Goal: Information Seeking & Learning: Get advice/opinions

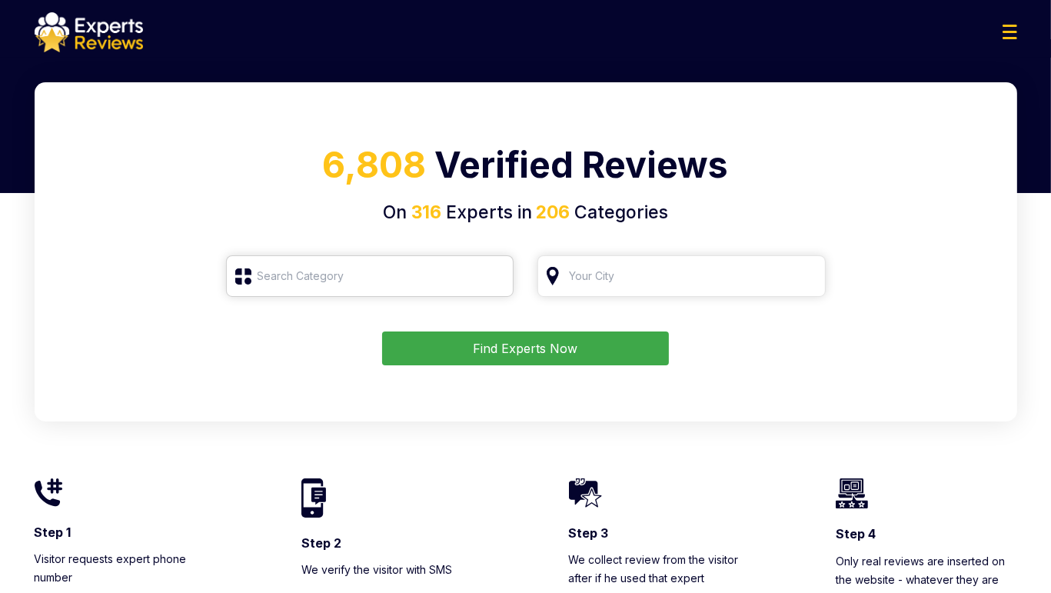
click at [385, 287] on input "search" at bounding box center [370, 276] width 288 height 42
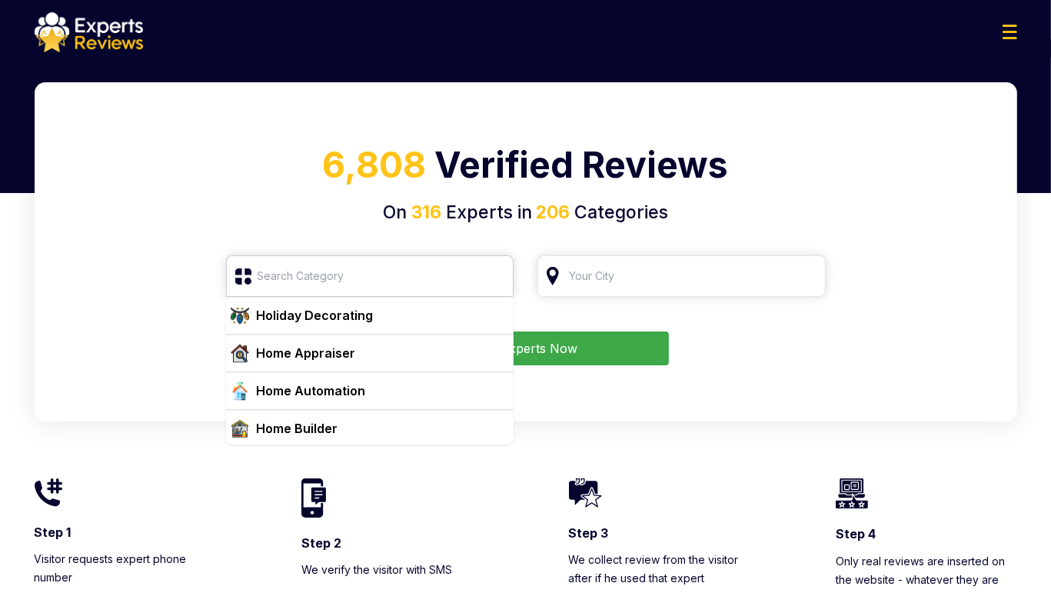
scroll to position [3458, 0]
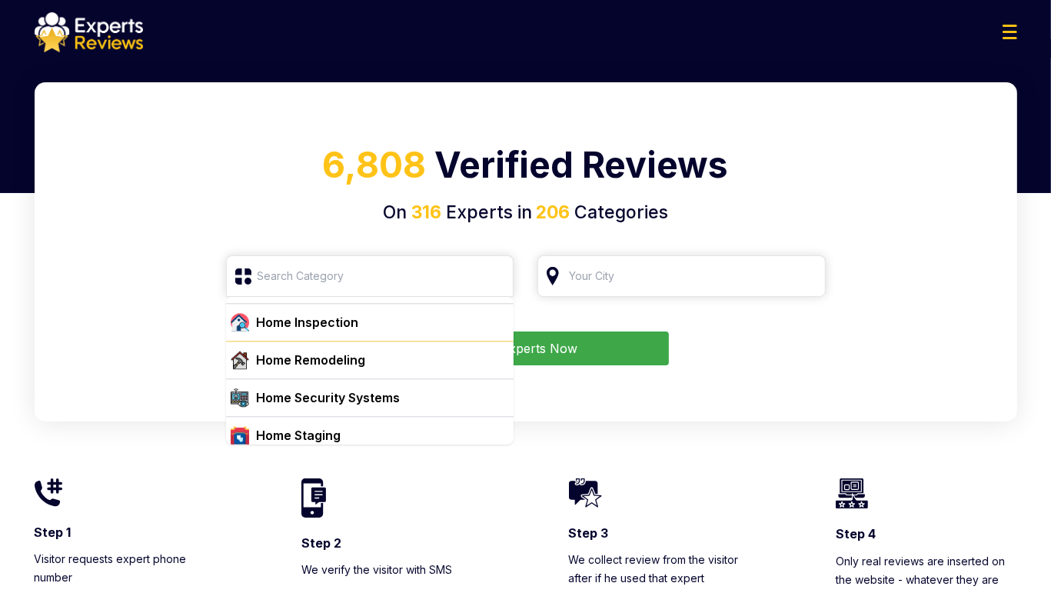
click at [283, 356] on div "Home Remodeling" at bounding box center [370, 359] width 288 height 38
type input "Home Remodeling"
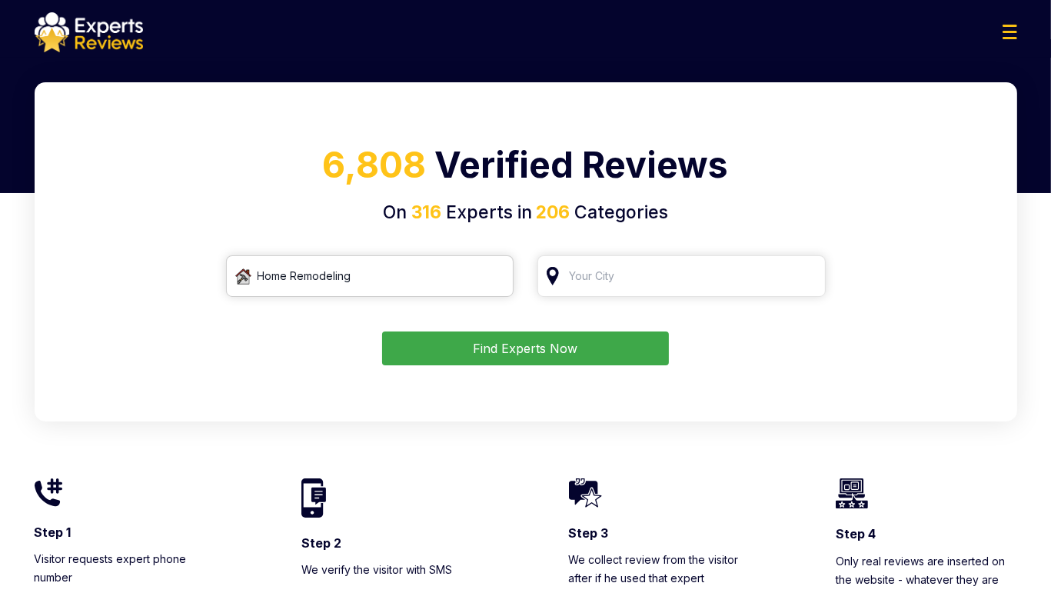
click at [392, 284] on input "Home Remodeling" at bounding box center [370, 276] width 288 height 42
click at [493, 277] on input "Home Remodeling" at bounding box center [370, 276] width 288 height 42
click at [397, 277] on input "search" at bounding box center [370, 276] width 288 height 42
drag, startPoint x: 426, startPoint y: 275, endPoint x: 392, endPoint y: 277, distance: 33.9
click at [415, 275] on input "search" at bounding box center [370, 276] width 288 height 42
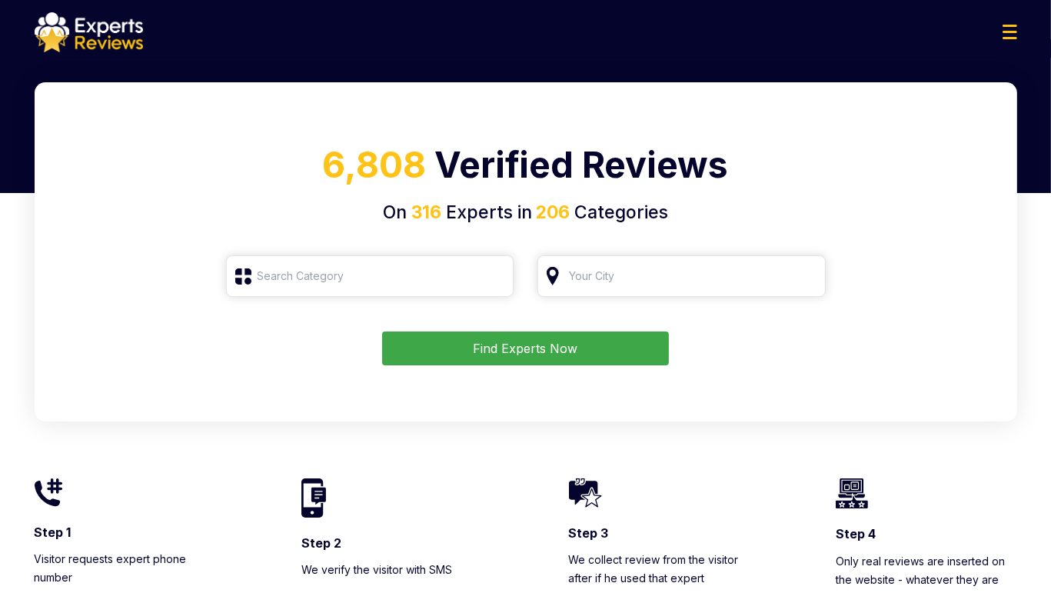
click at [264, 362] on div "Find Experts Now" at bounding box center [525, 348] width 945 height 34
click at [278, 271] on input "search" at bounding box center [370, 276] width 288 height 42
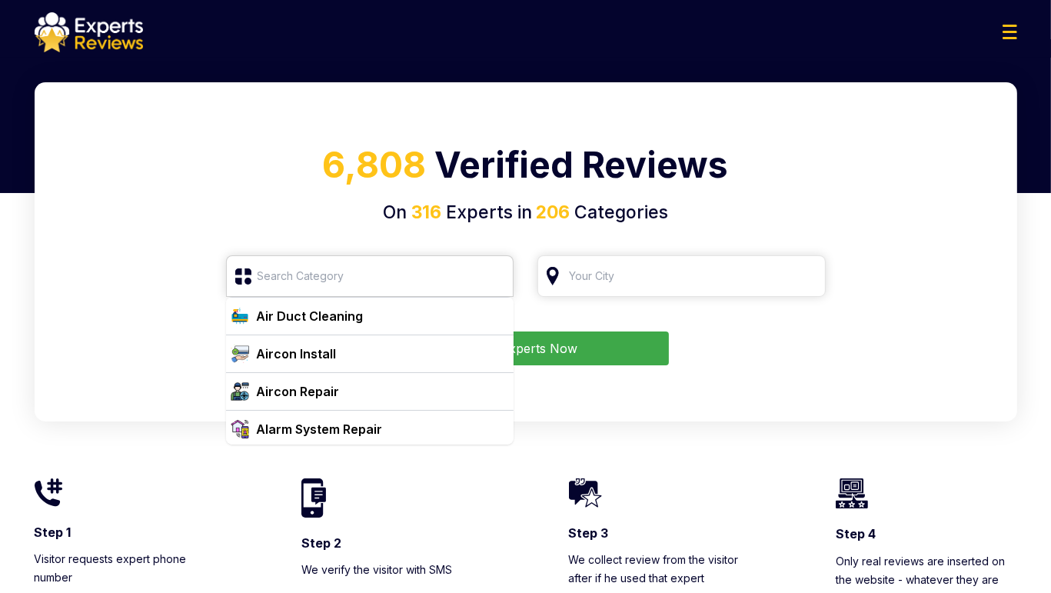
click at [284, 290] on input "search" at bounding box center [370, 276] width 288 height 42
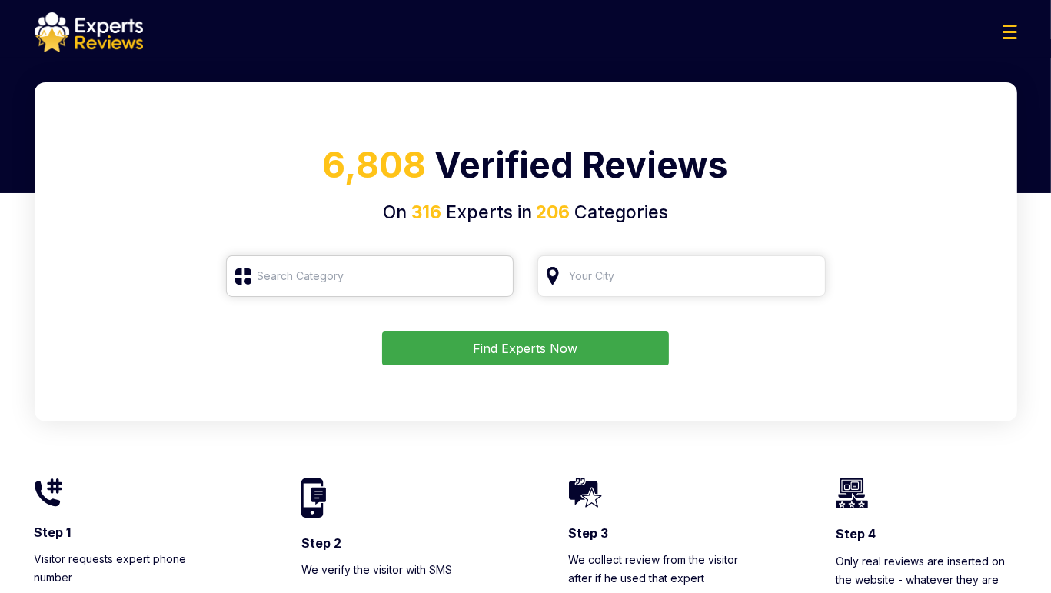
click at [307, 287] on input "search" at bounding box center [370, 276] width 288 height 42
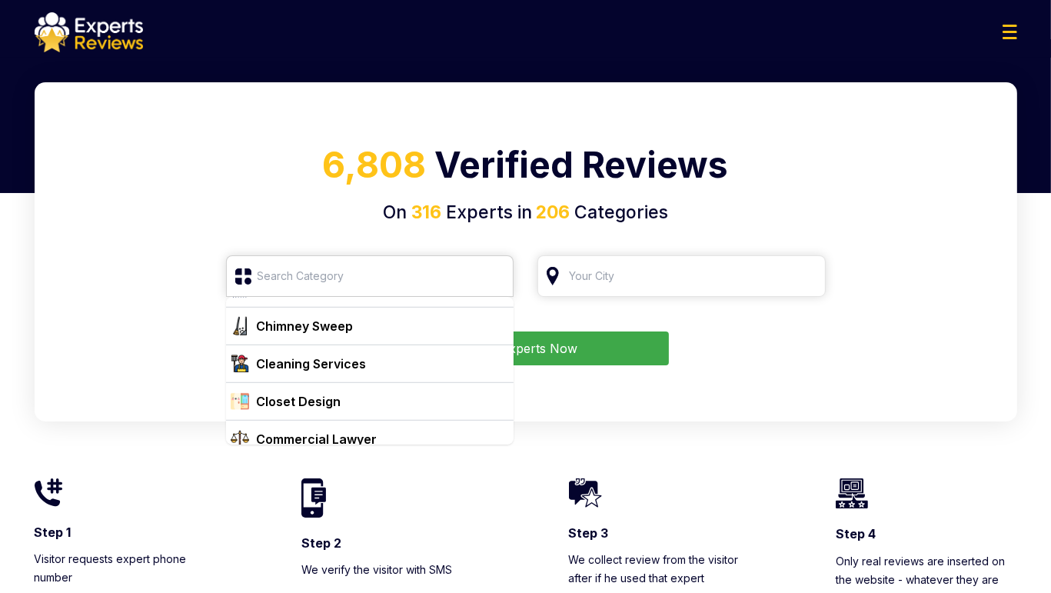
scroll to position [1230, 0]
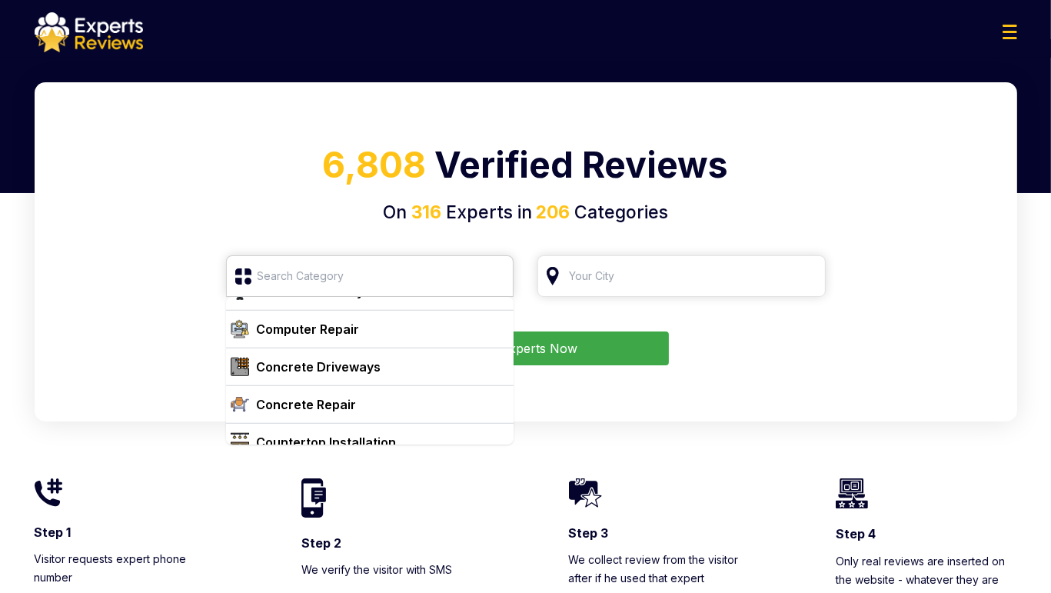
type input "[PERSON_NAME]"
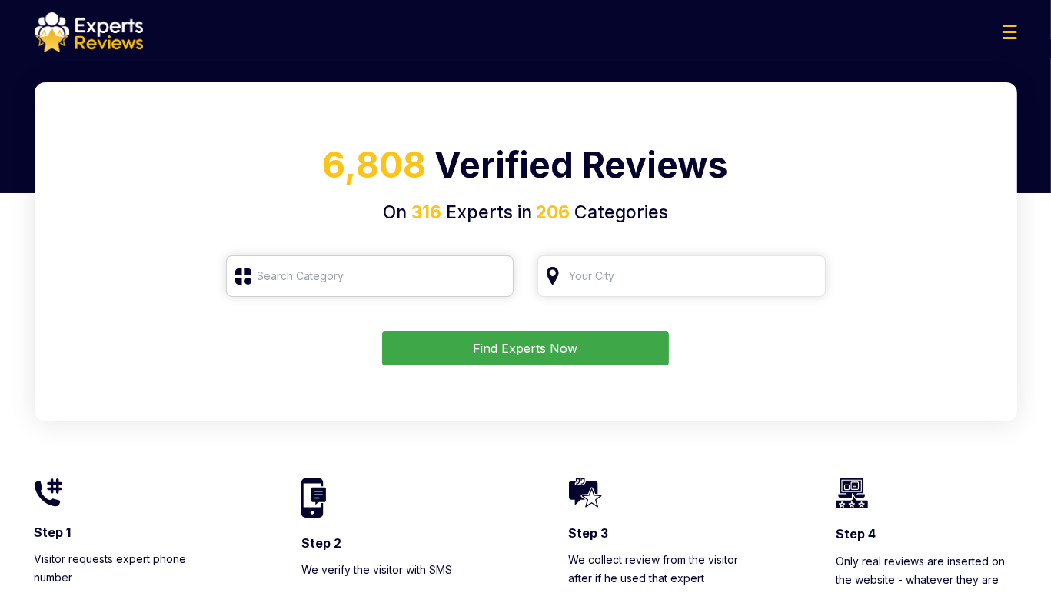
type input "[PERSON_NAME]"
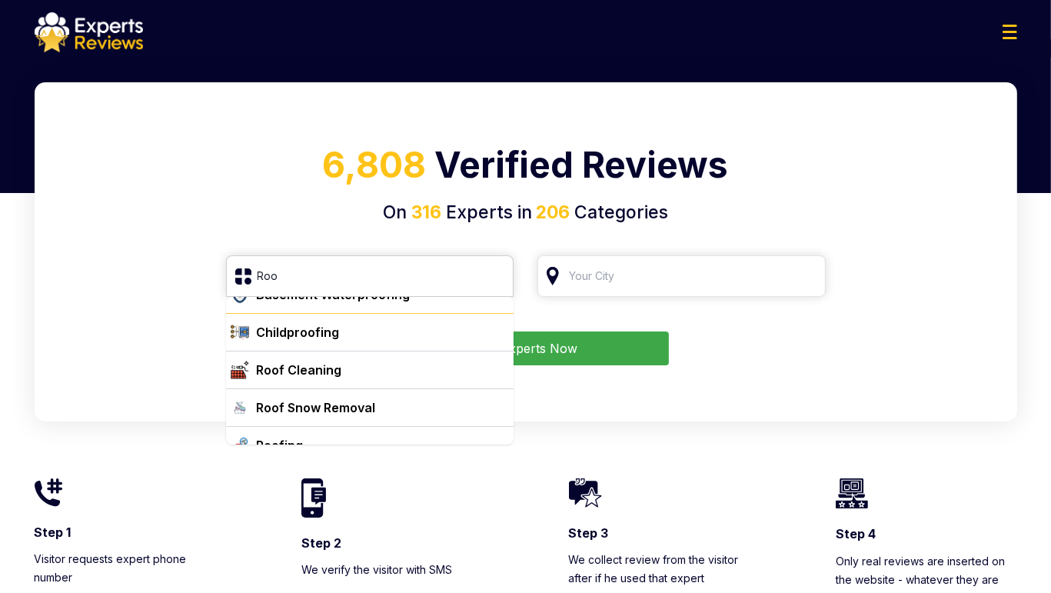
scroll to position [40, 0]
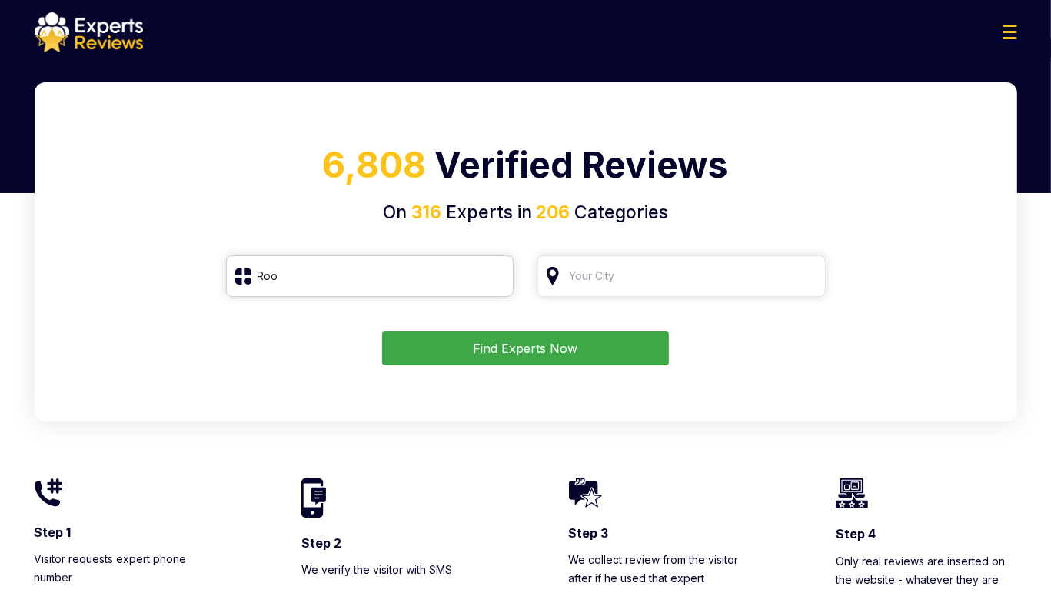
click at [304, 291] on input "Roo" at bounding box center [370, 276] width 288 height 42
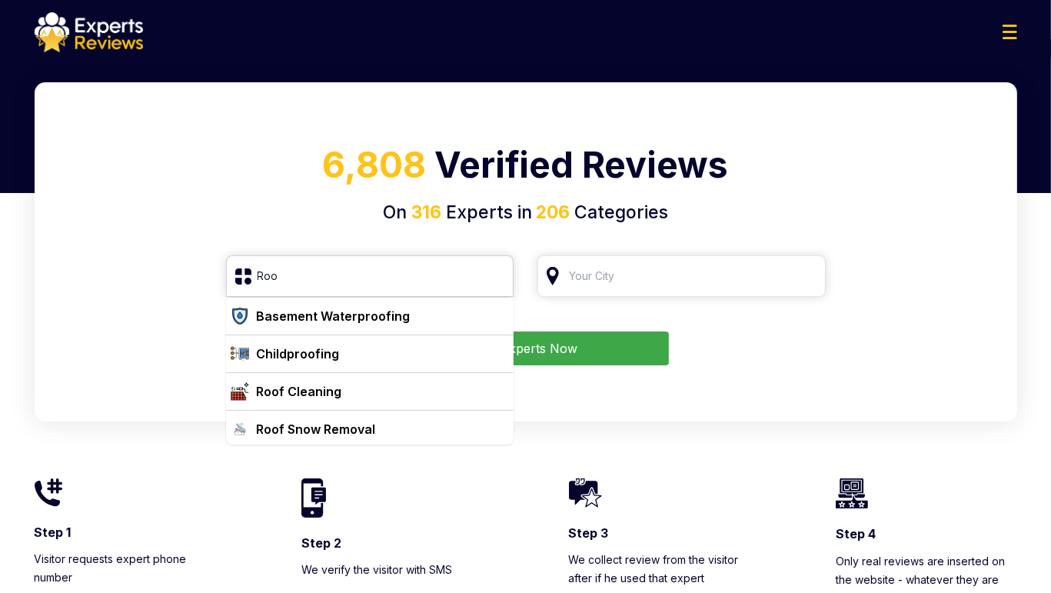
click at [304, 281] on input "Roo" at bounding box center [370, 276] width 288 height 42
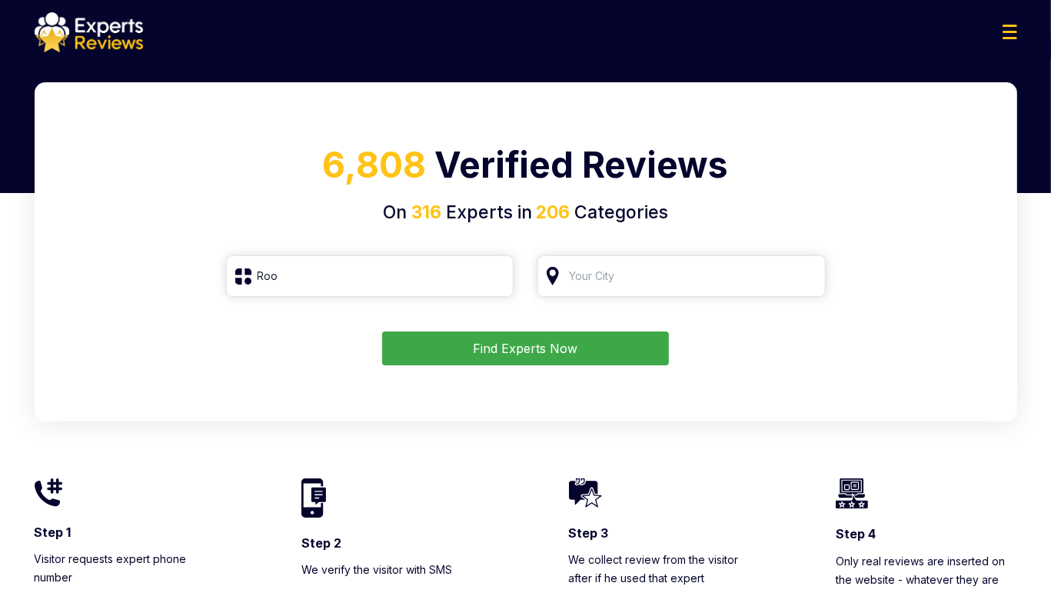
click at [341, 251] on div "6,808 Verified Reviews On 316 Experts in 206 Categories Roo Find Experts Now" at bounding box center [526, 251] width 982 height 339
click at [339, 266] on input "Roo" at bounding box center [370, 276] width 288 height 42
click at [377, 277] on input "Roo" at bounding box center [370, 276] width 288 height 42
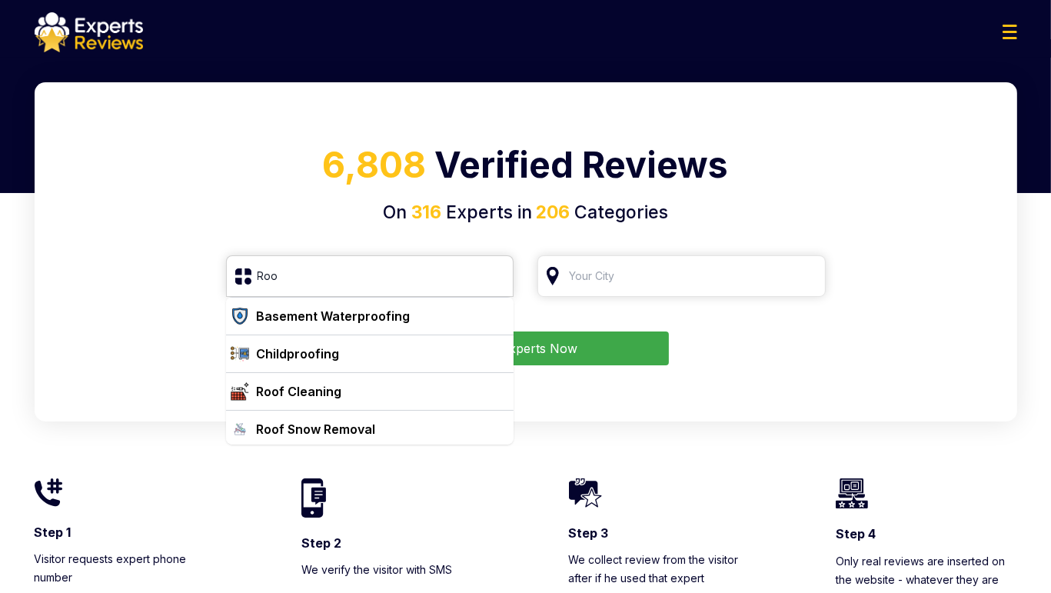
click at [291, 273] on input "Roo" at bounding box center [370, 276] width 288 height 42
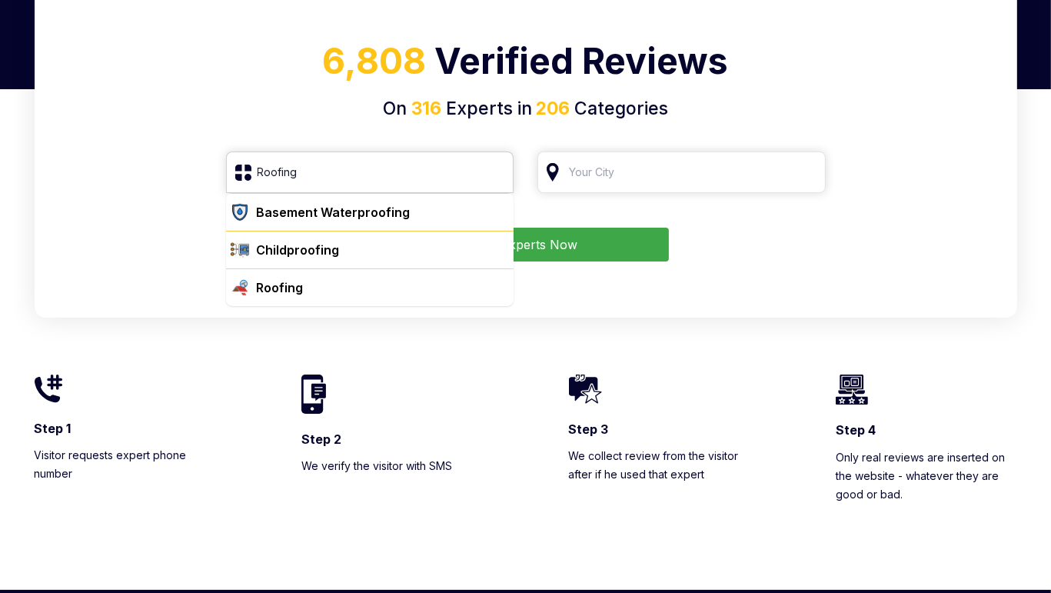
scroll to position [77, 0]
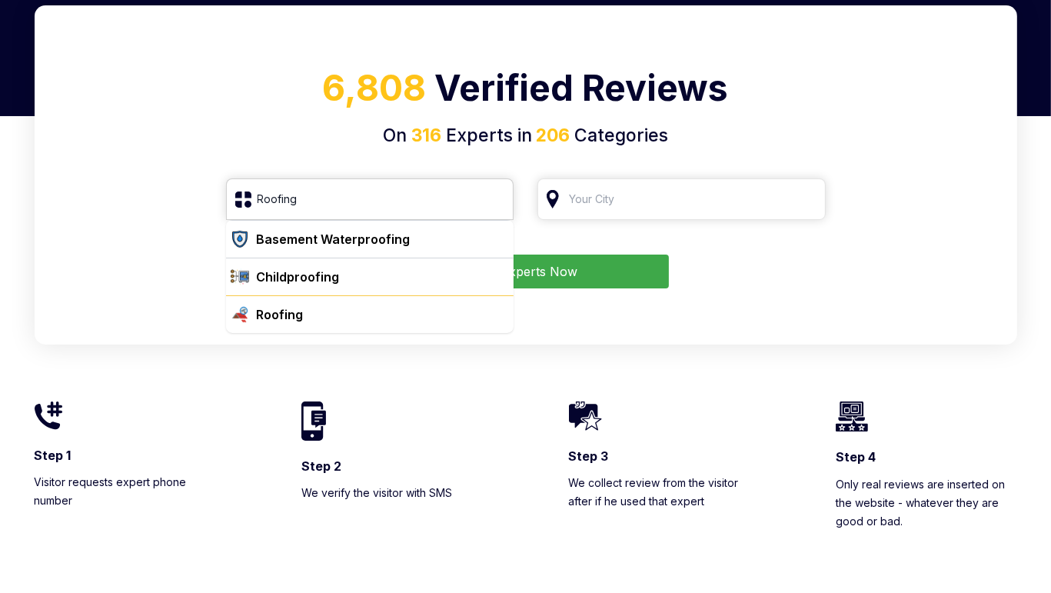
type input "Roofing"
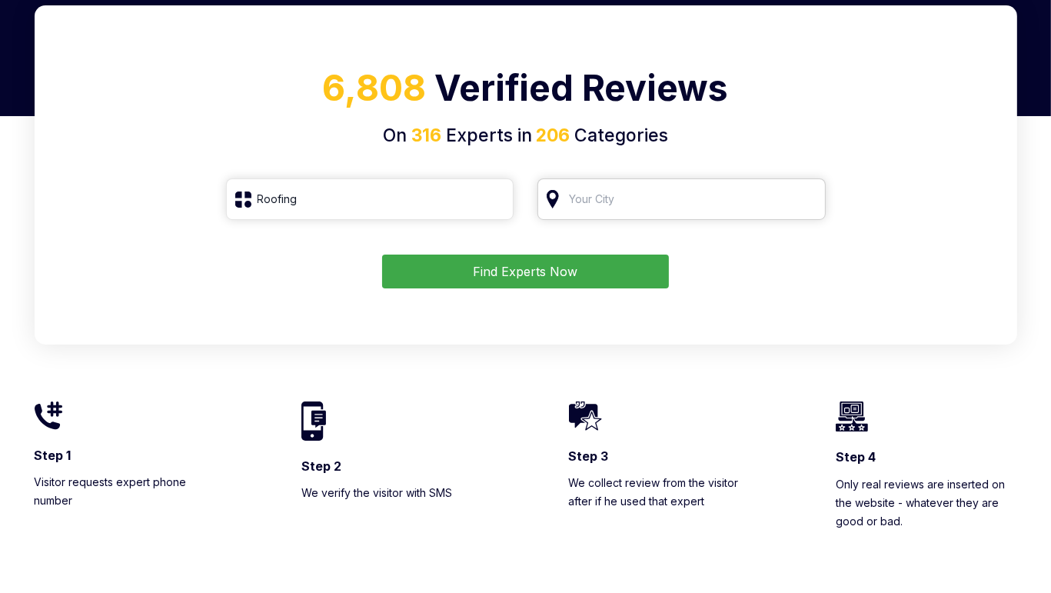
click at [639, 214] on input "search" at bounding box center [681, 199] width 288 height 42
click at [617, 195] on input "search" at bounding box center [681, 199] width 288 height 42
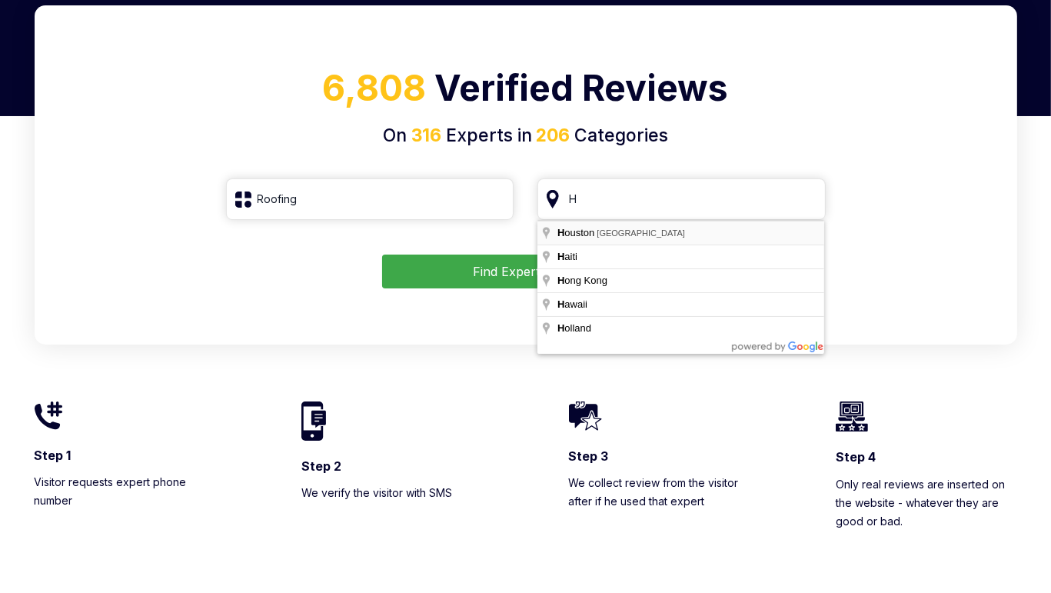
type input "[GEOGRAPHIC_DATA], [GEOGRAPHIC_DATA]"
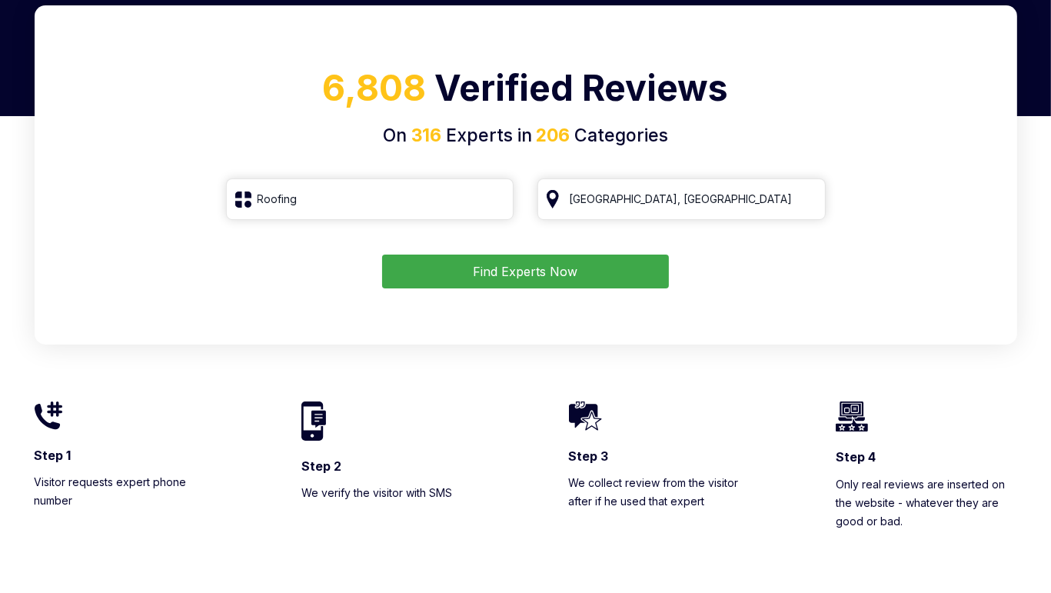
click at [546, 269] on button "Find Experts Now" at bounding box center [525, 271] width 287 height 34
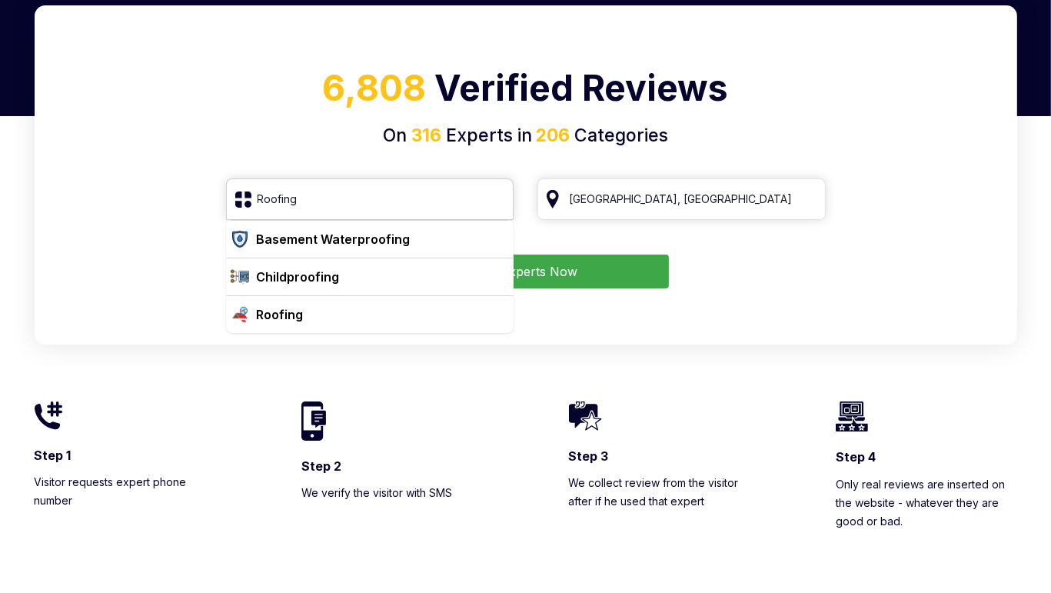
drag, startPoint x: 420, startPoint y: 194, endPoint x: 228, endPoint y: 198, distance: 191.4
click at [228, 198] on input "Roofing" at bounding box center [370, 199] width 288 height 42
click at [178, 244] on form "Roofing Basement Waterproofing Childproofing Roofing [GEOGRAPHIC_DATA], [GEOGRA…" at bounding box center [525, 233] width 945 height 110
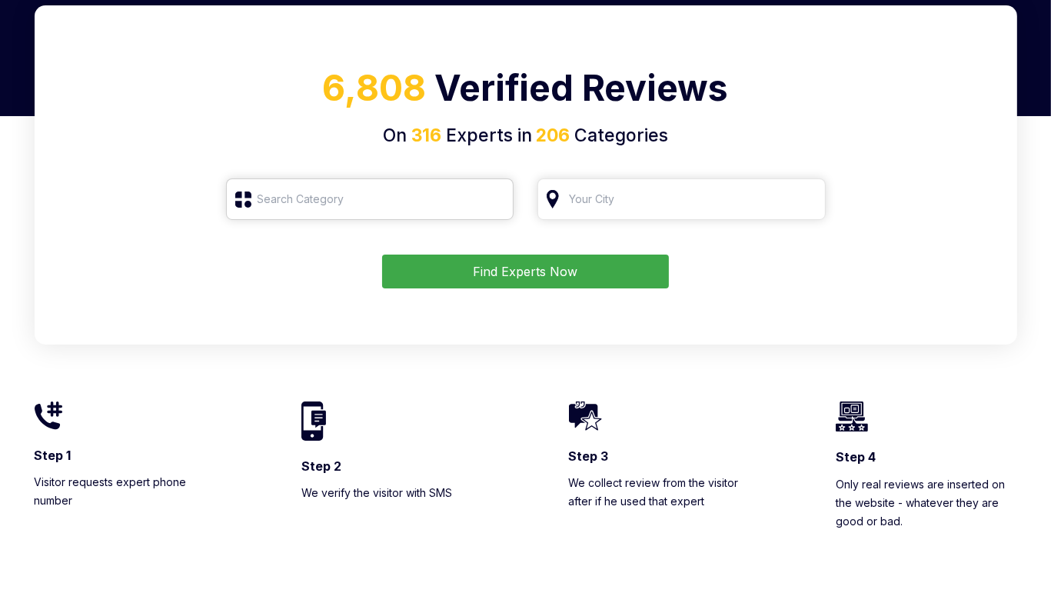
click at [380, 200] on input "search" at bounding box center [370, 199] width 288 height 42
type input "Roofing"
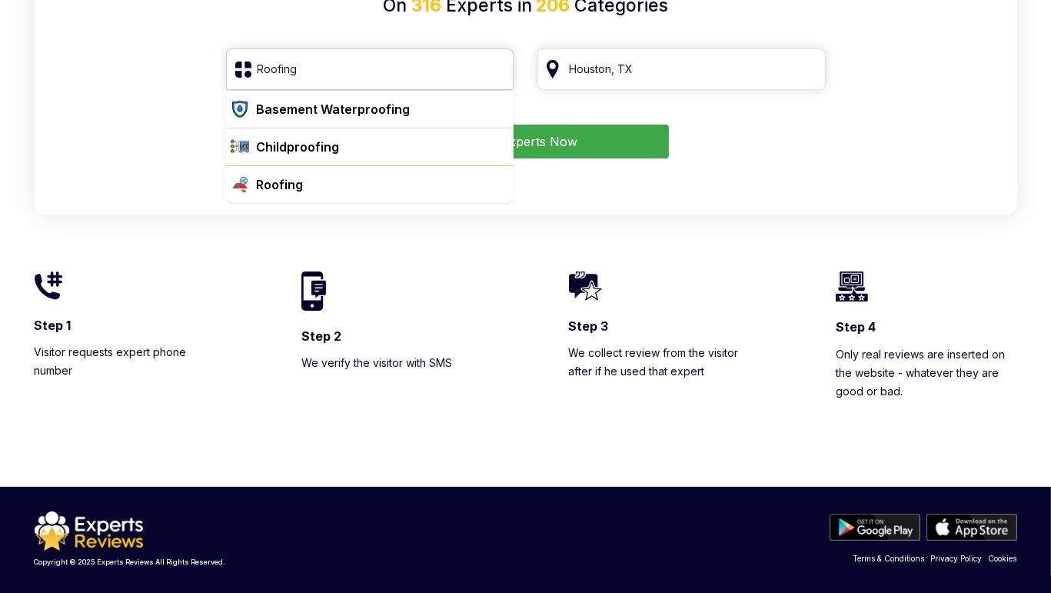
scroll to position [130, 0]
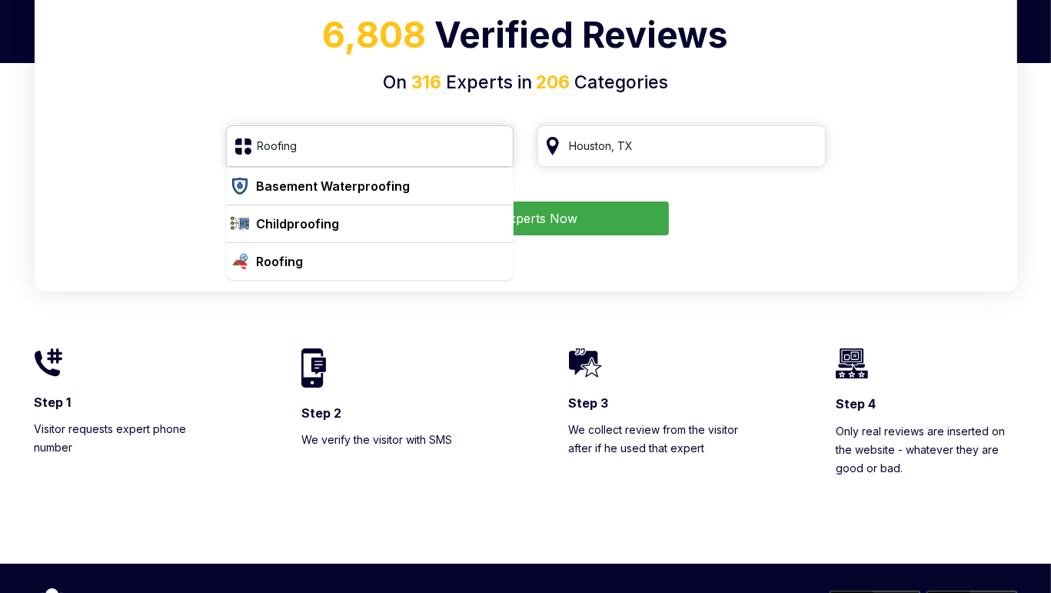
drag, startPoint x: 324, startPoint y: 141, endPoint x: 249, endPoint y: 138, distance: 75.4
click at [249, 138] on input "Roofing" at bounding box center [370, 146] width 288 height 42
